Goal: Find specific page/section: Find specific page/section

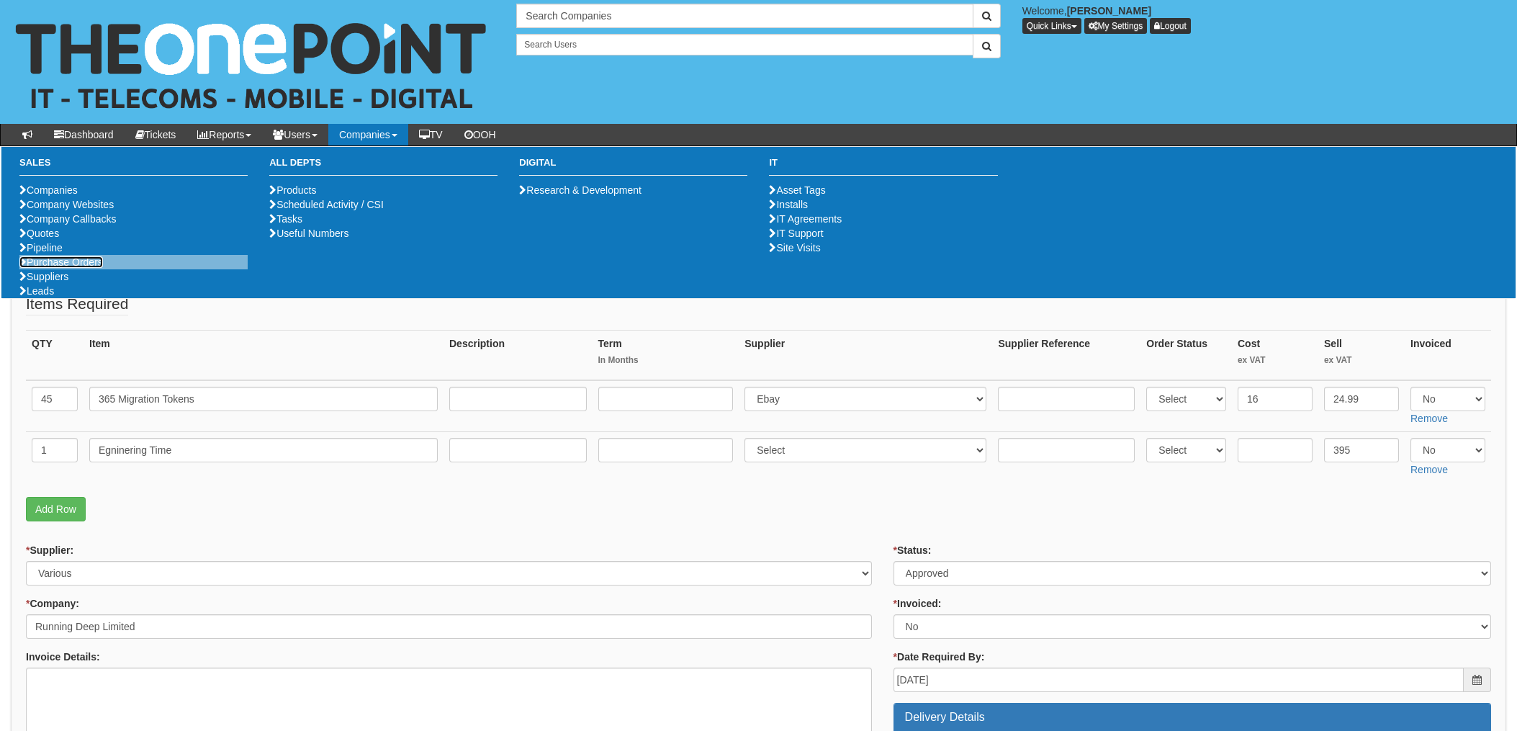
click at [55, 268] on link "Purchase Orders" at bounding box center [61, 262] width 84 height 12
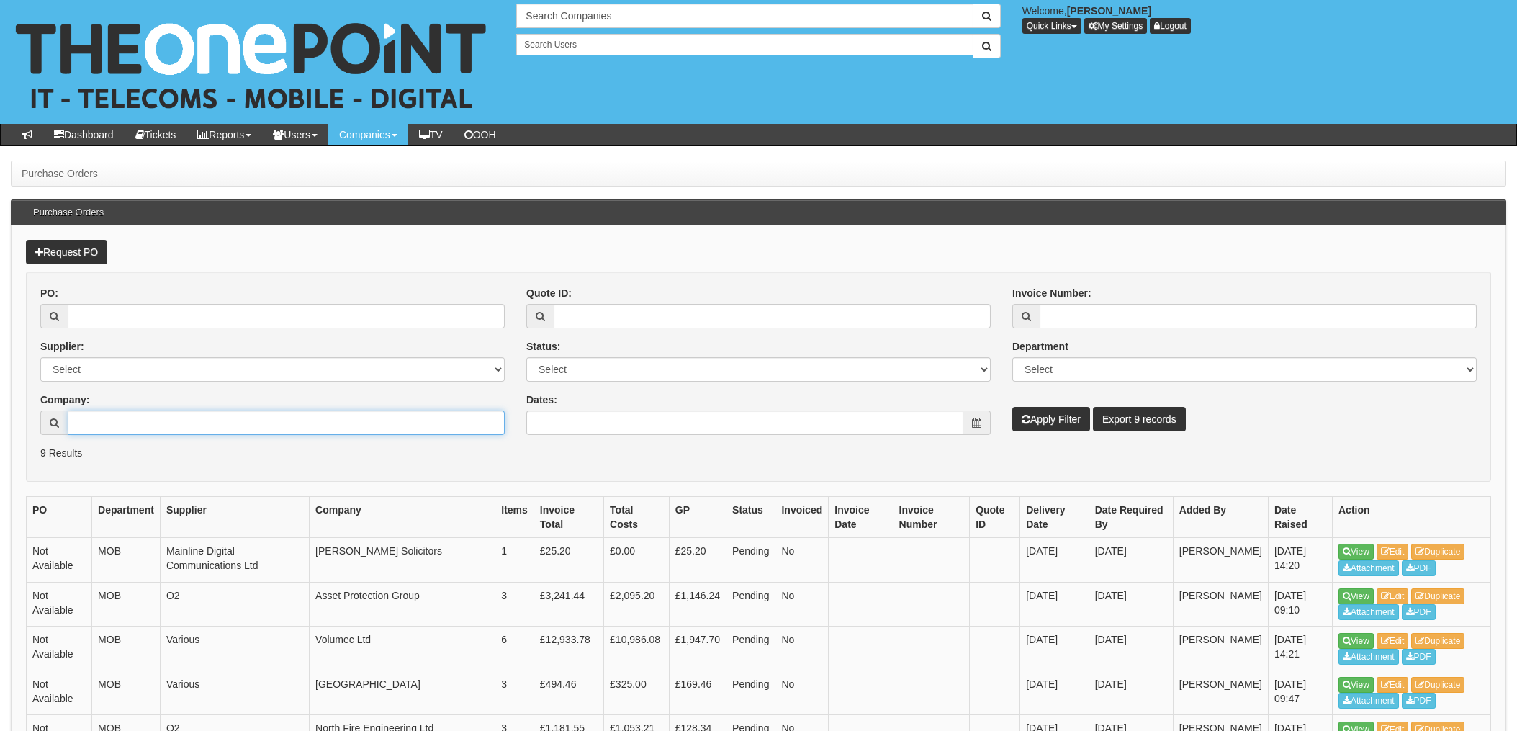
click at [124, 413] on input "Company:" at bounding box center [286, 422] width 437 height 24
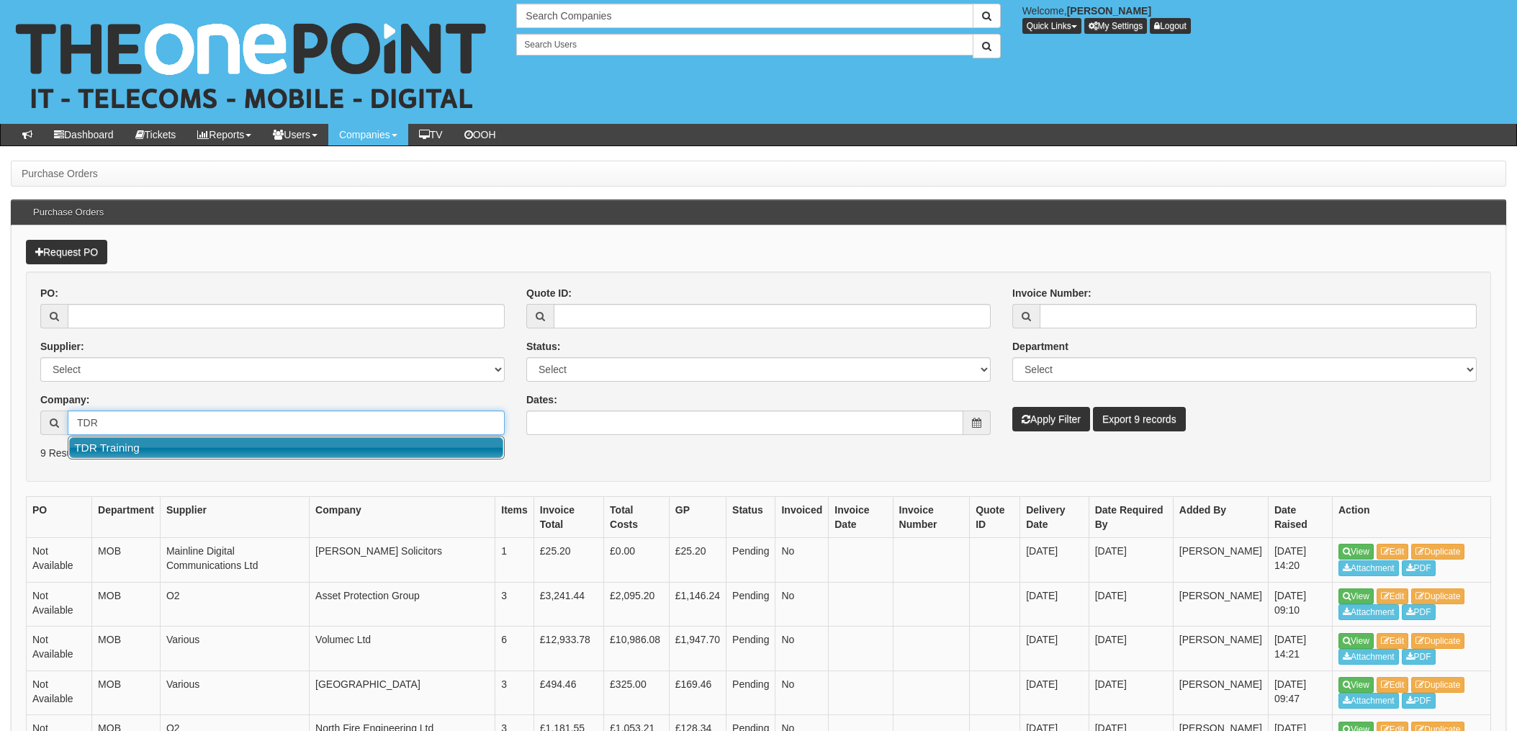
click at [173, 454] on link "TDR Training" at bounding box center [286, 447] width 434 height 21
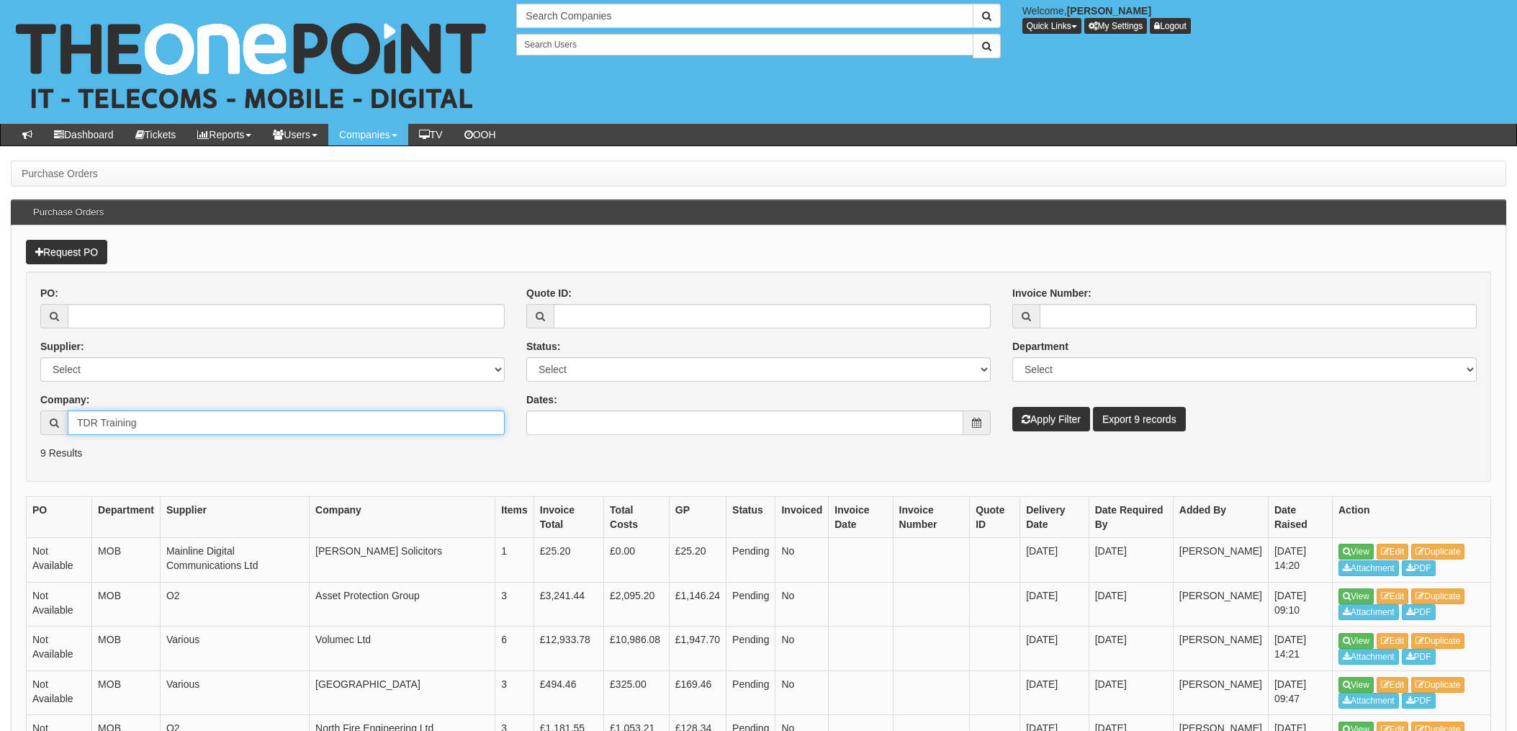
type input "TDR Training"
click at [1042, 419] on button "Apply Filter" at bounding box center [1051, 419] width 78 height 24
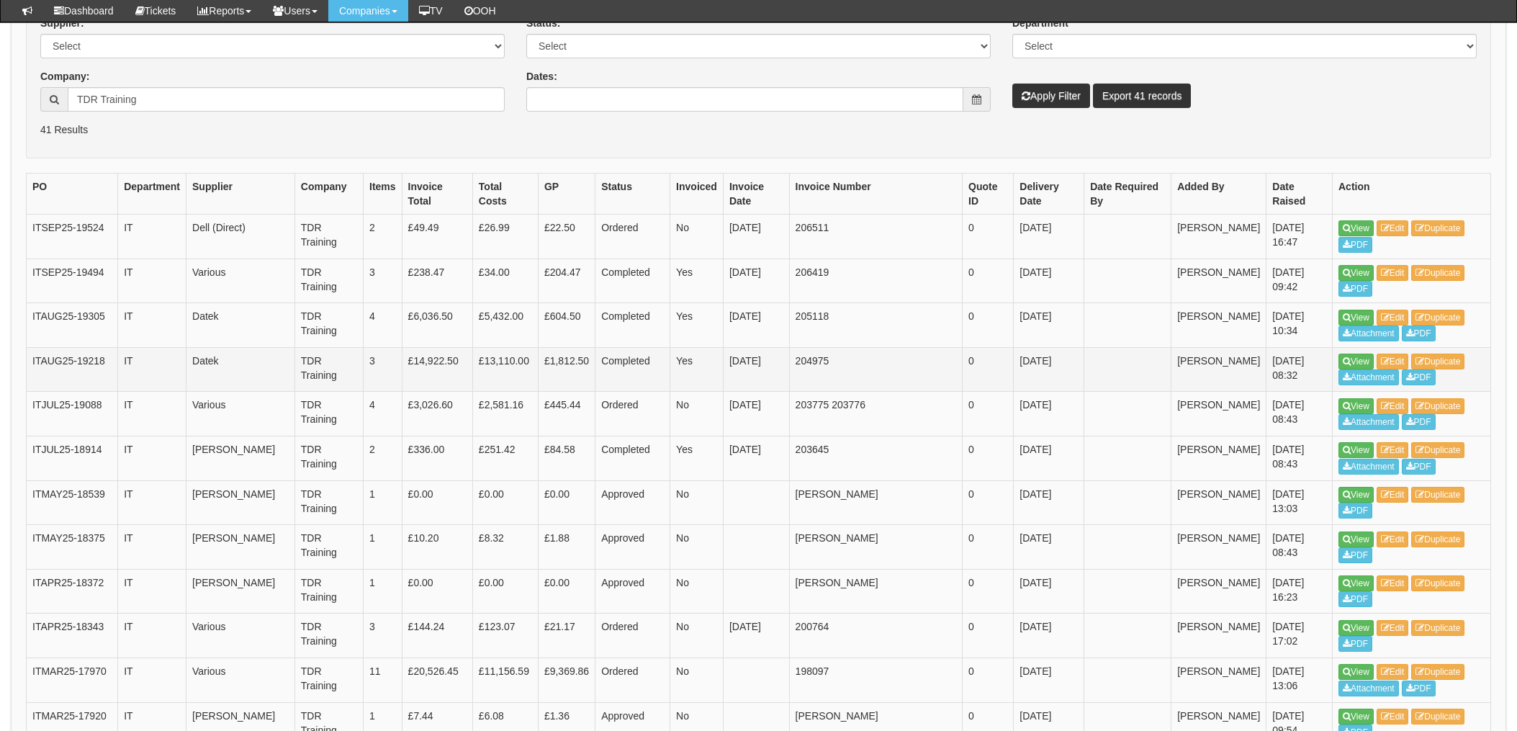
scroll to position [287, 0]
click at [227, 102] on input "TDR Training" at bounding box center [286, 98] width 437 height 24
drag, startPoint x: 227, startPoint y: 102, endPoint x: 0, endPoint y: 107, distance: 226.9
click at [68, 94] on input "TDR Training" at bounding box center [286, 98] width 437 height 24
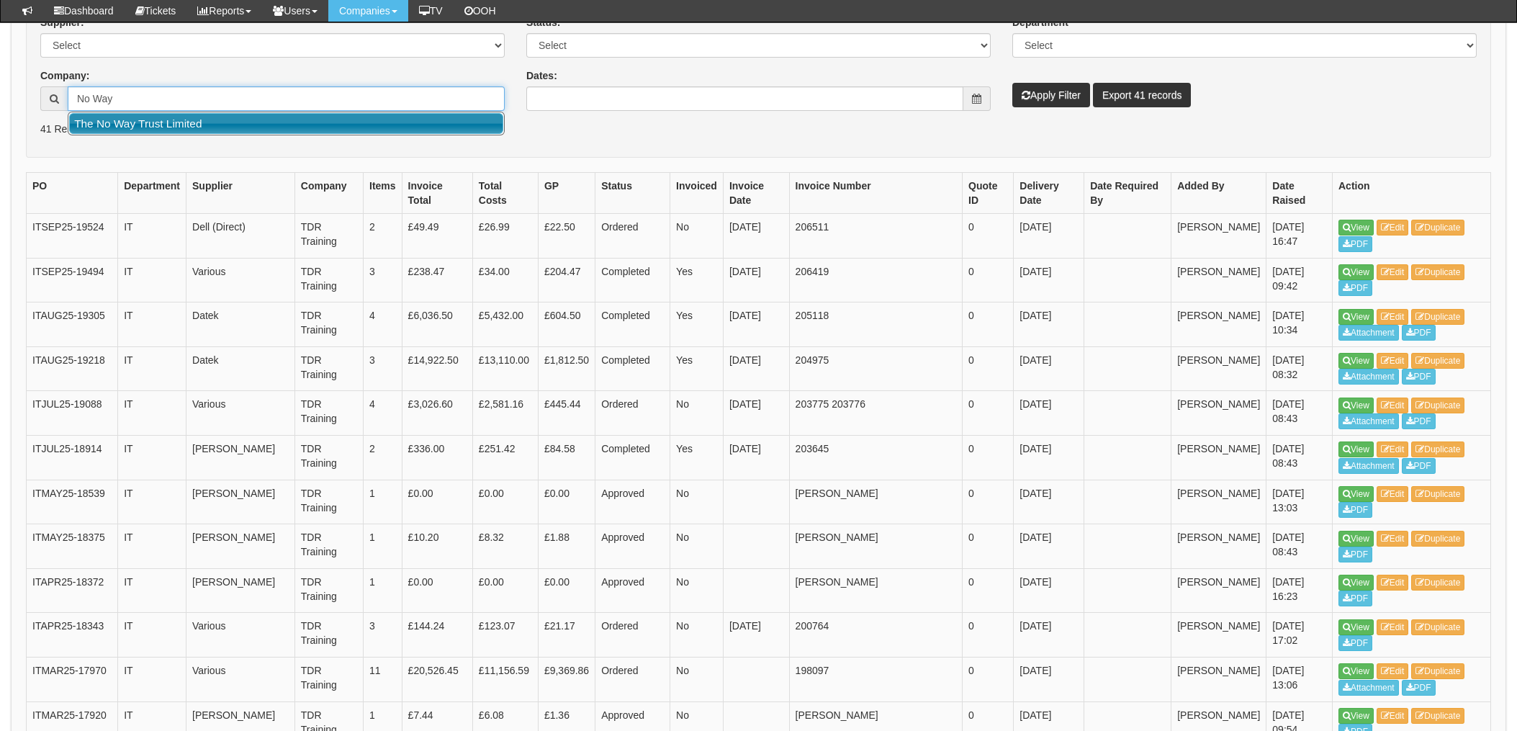
click at [130, 122] on link "The No Way Trust Limited" at bounding box center [286, 123] width 434 height 21
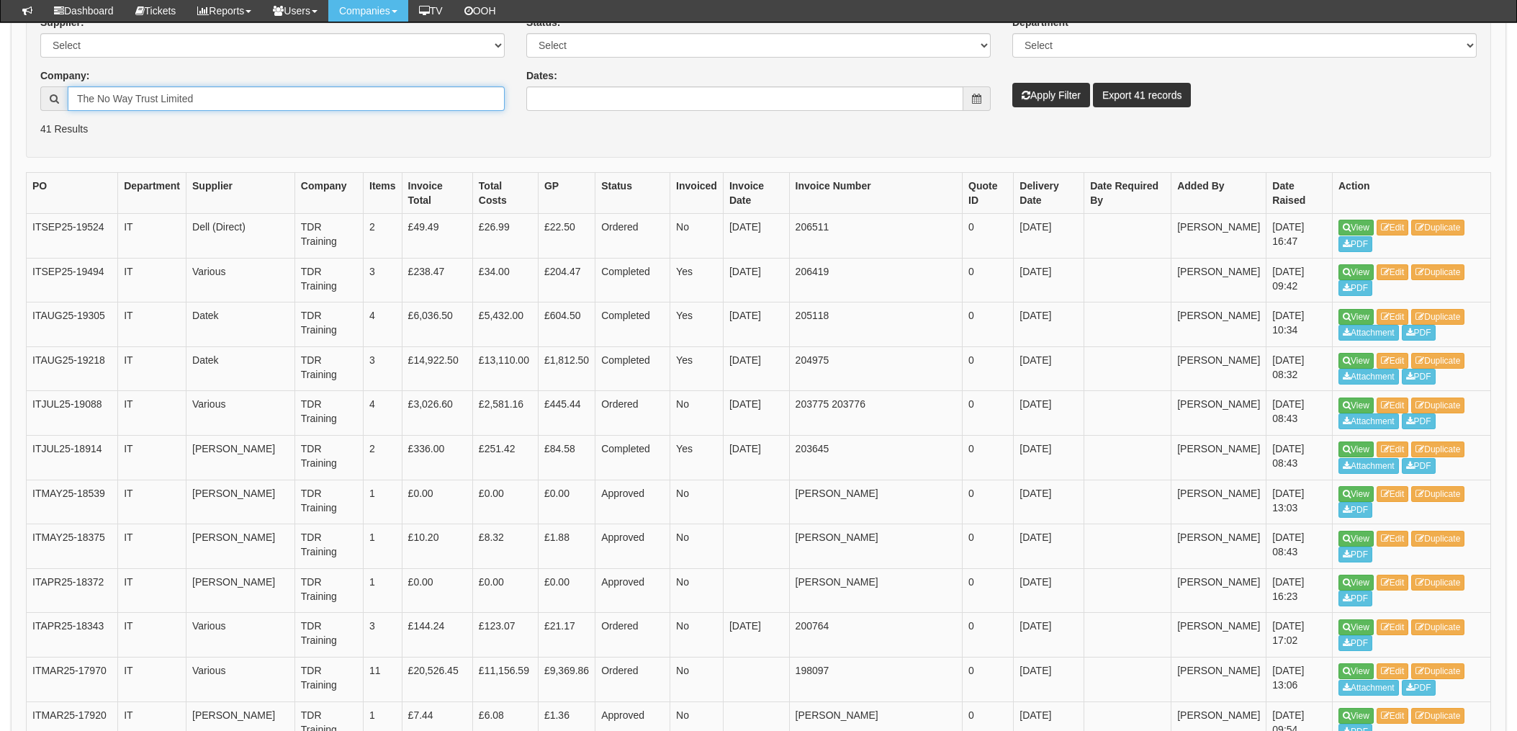
type input "The No Way Trust Limited"
click at [1047, 102] on button "Apply Filter" at bounding box center [1051, 95] width 78 height 24
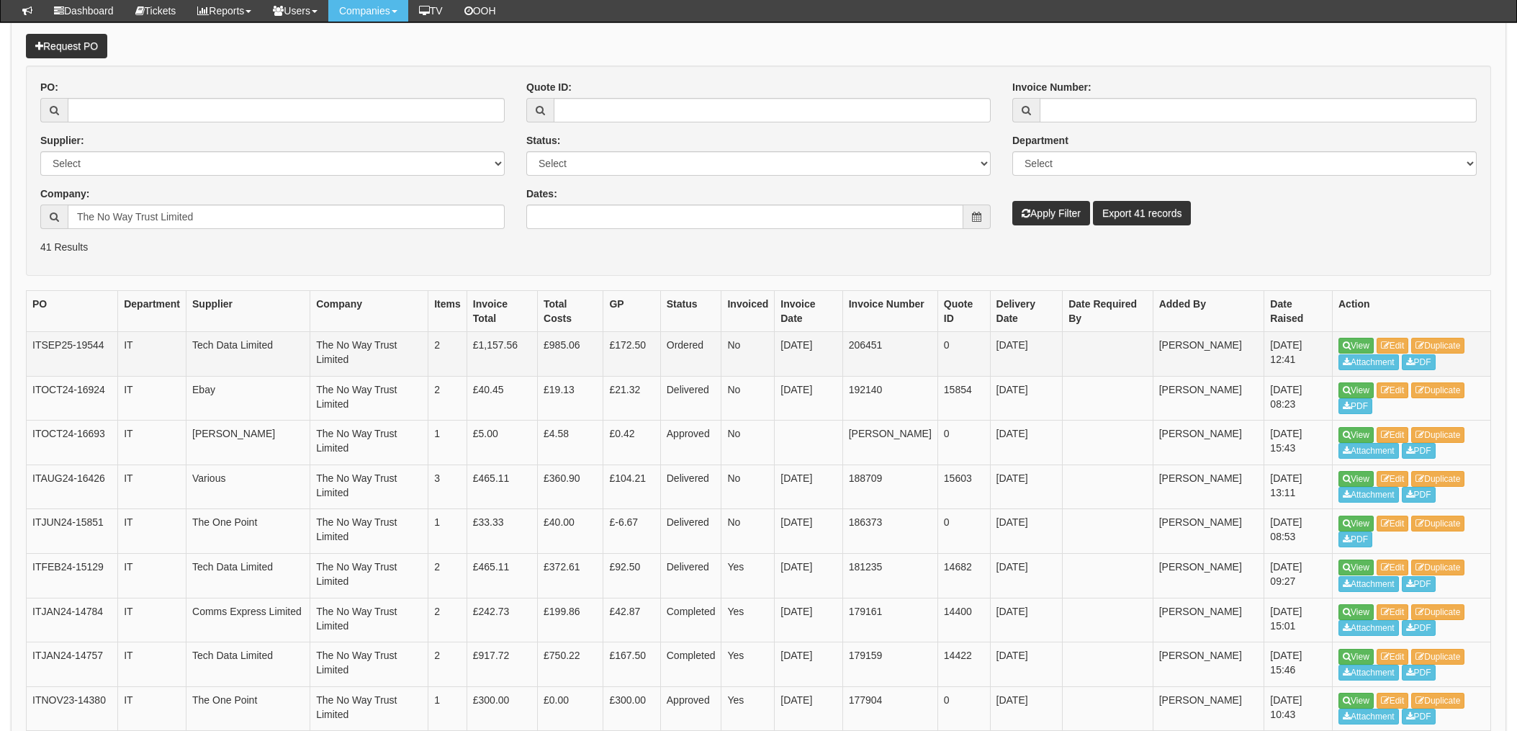
scroll to position [192, 0]
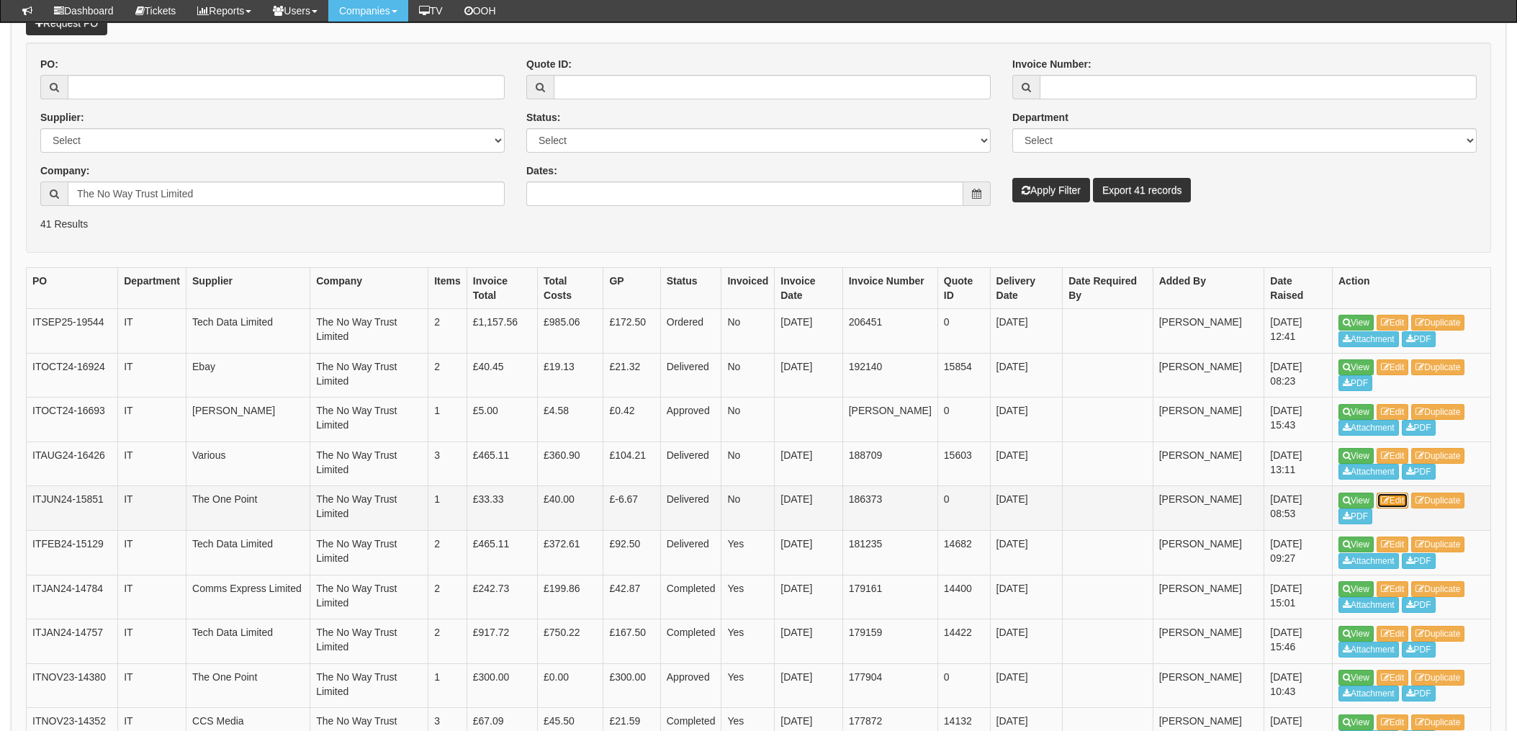
click at [1396, 500] on link "Edit" at bounding box center [1393, 501] width 32 height 16
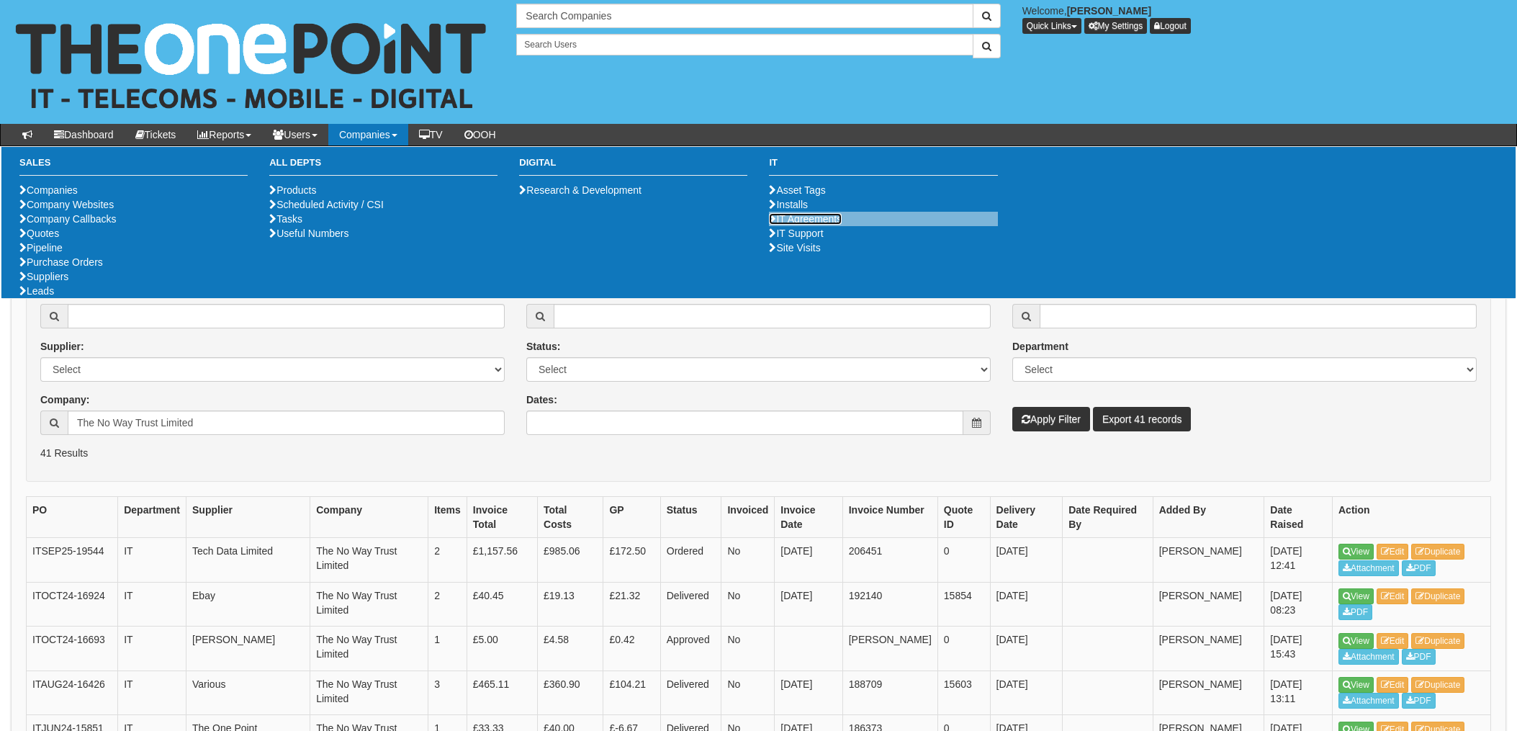
click at [809, 225] on link "IT Agreements" at bounding box center [805, 219] width 73 height 12
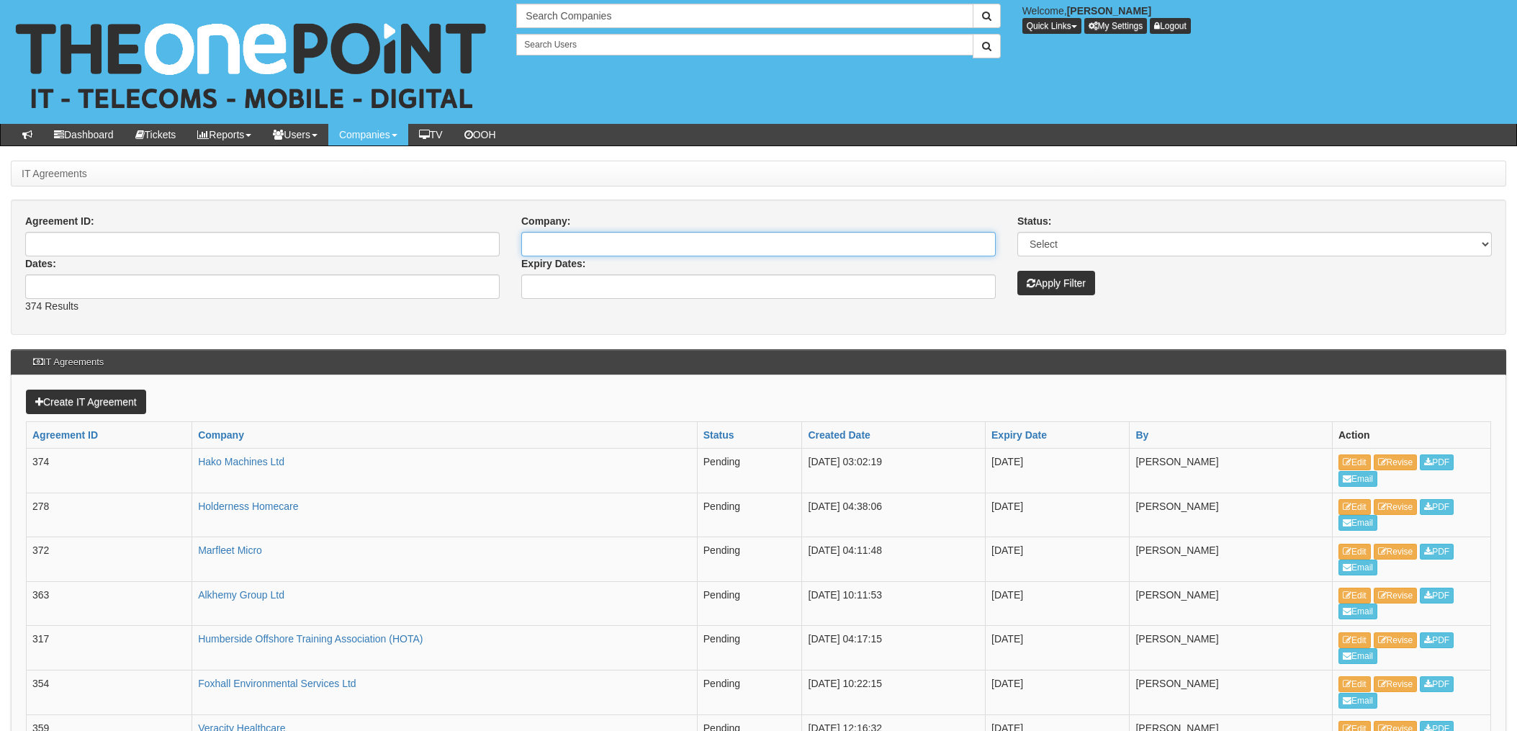
click at [654, 245] on input "Company:" at bounding box center [758, 244] width 475 height 24
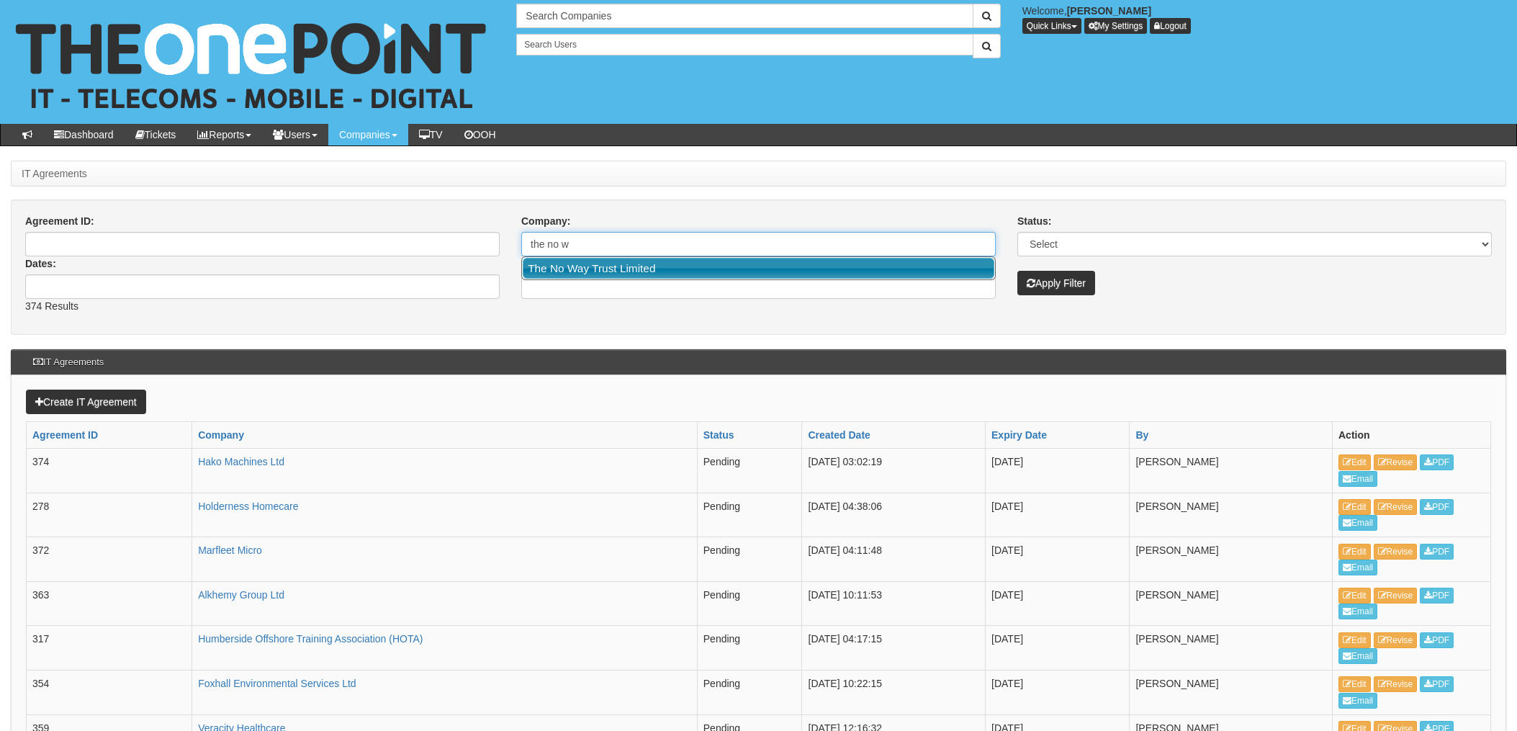
click at [656, 264] on link "The No Way Trust Limited" at bounding box center [759, 268] width 472 height 21
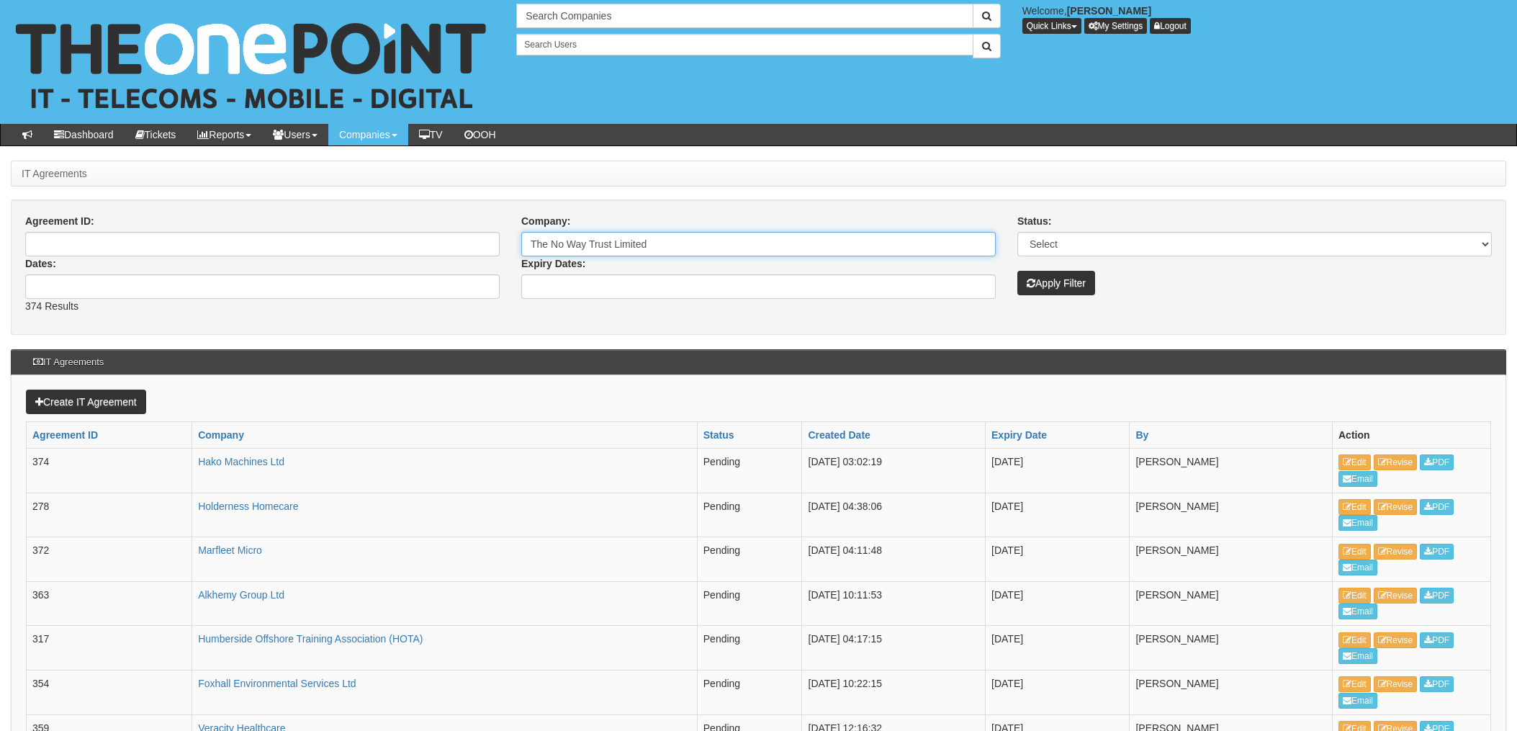
type input "The No Way Trust Limited"
click at [1059, 276] on button "Apply Filter" at bounding box center [1056, 283] width 78 height 24
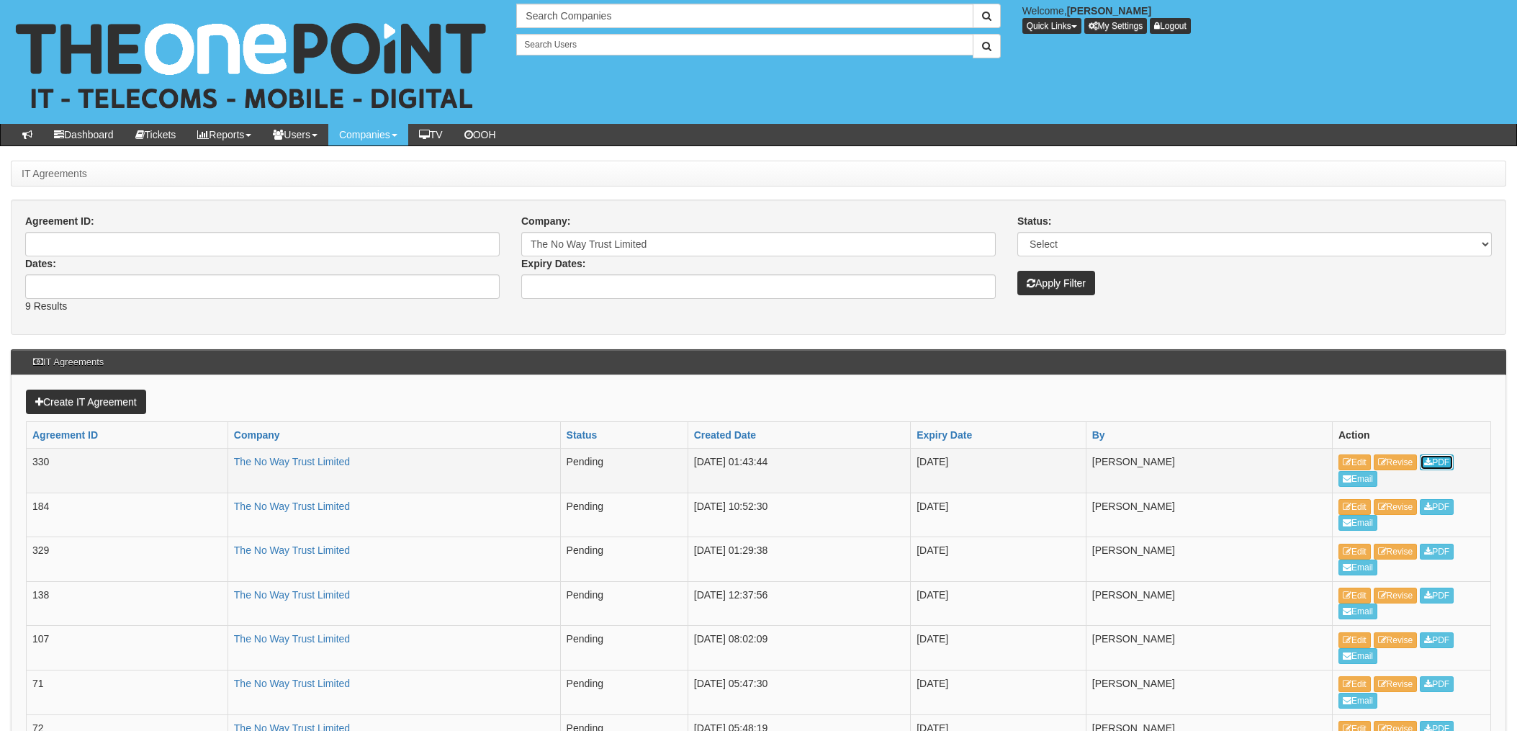
click at [1450, 464] on link "PDF" at bounding box center [1437, 462] width 34 height 16
